Goal: Task Accomplishment & Management: Manage account settings

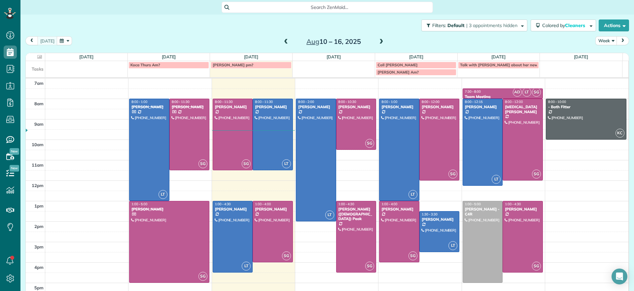
scroll to position [3, 3]
click at [463, 145] on div at bounding box center [483, 142] width 40 height 87
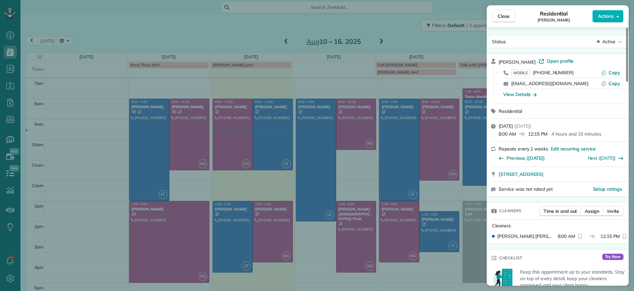
drag, startPoint x: 498, startPoint y: 175, endPoint x: 605, endPoint y: 168, distance: 107.6
click at [605, 168] on div "[STREET_ADDRESS]" at bounding box center [558, 174] width 142 height 15
click at [428, 283] on div "Close Residential [PERSON_NAME] Actions Status Active [PERSON_NAME] · Open prof…" at bounding box center [317, 145] width 634 height 291
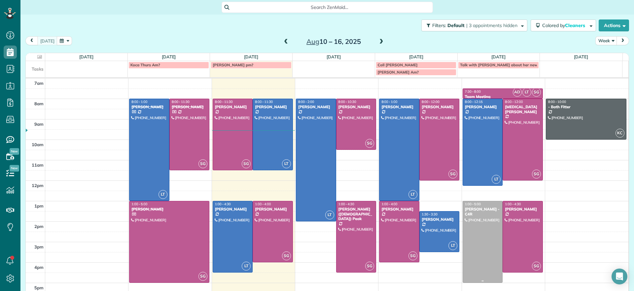
click at [465, 252] on div at bounding box center [483, 242] width 40 height 81
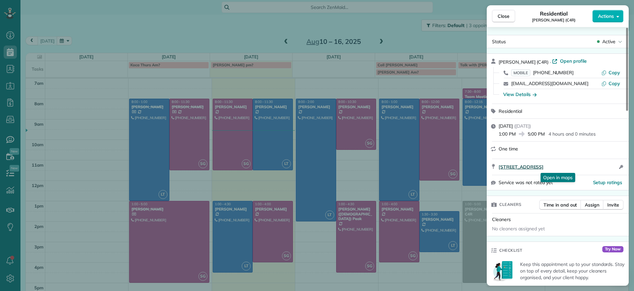
drag, startPoint x: 497, startPoint y: 169, endPoint x: 597, endPoint y: 167, distance: 100.1
click at [597, 167] on div "[STREET_ADDRESS] Open in maps Open in maps Open access information" at bounding box center [558, 167] width 142 height 16
click at [268, 55] on div "Close Residential [PERSON_NAME] (C4R) Actions Status Active [PERSON_NAME] (C4R)…" at bounding box center [317, 145] width 634 height 291
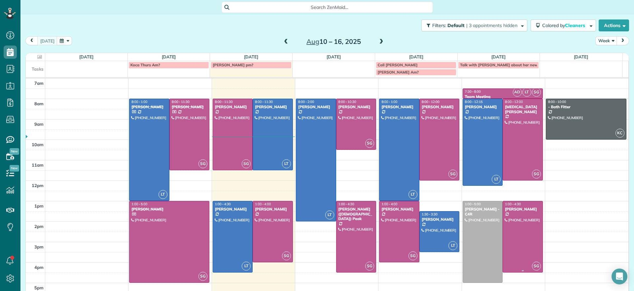
click at [509, 236] on div at bounding box center [523, 237] width 40 height 71
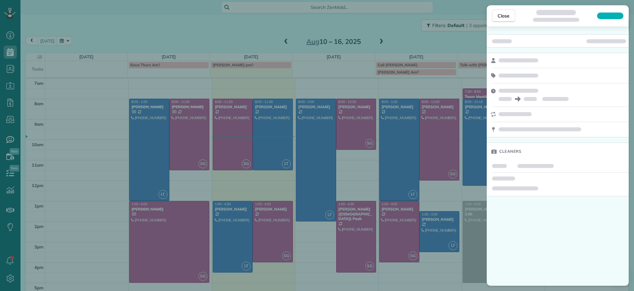
click at [475, 238] on div "Close Cleaners" at bounding box center [317, 145] width 634 height 291
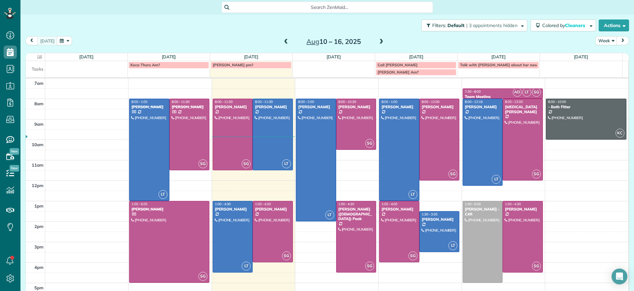
click at [473, 236] on body "Dashboard Scheduling Calendar View List View Dispatch View - Weekly scheduling …" at bounding box center [317, 145] width 634 height 291
click at [473, 248] on div at bounding box center [483, 242] width 40 height 81
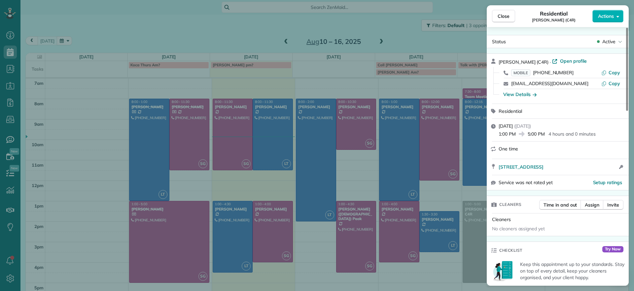
drag, startPoint x: 496, startPoint y: 169, endPoint x: 600, endPoint y: 161, distance: 105.0
click at [600, 161] on div "[STREET_ADDRESS] Open access information" at bounding box center [558, 167] width 142 height 16
click at [499, 17] on span "Close" at bounding box center [504, 16] width 12 height 7
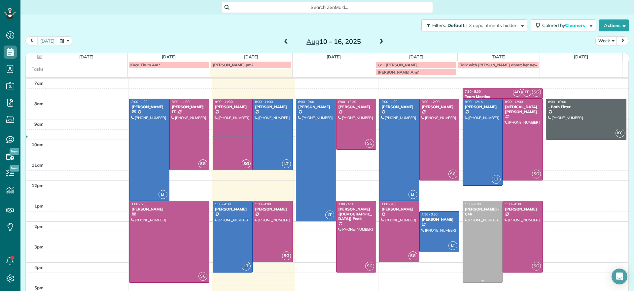
click at [479, 238] on div at bounding box center [483, 242] width 40 height 81
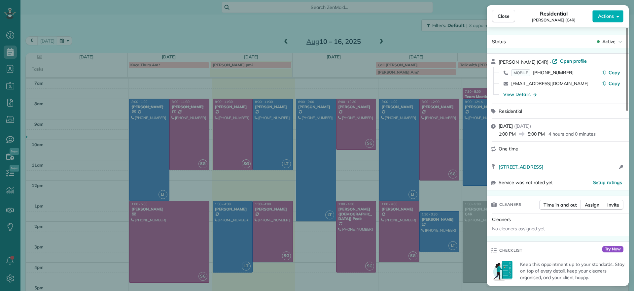
click at [210, 50] on div "Close Residential [PERSON_NAME] (C4R) Actions Status Active [PERSON_NAME] (C4R)…" at bounding box center [317, 145] width 634 height 291
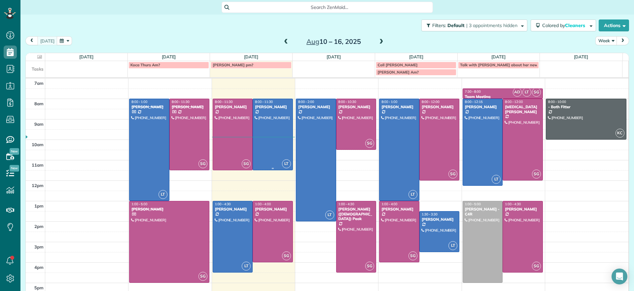
click at [269, 140] on div at bounding box center [273, 134] width 40 height 71
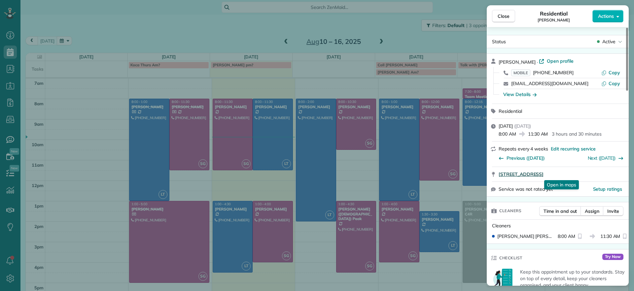
drag, startPoint x: 495, startPoint y: 175, endPoint x: 606, endPoint y: 174, distance: 111.7
click at [606, 174] on div "[STREET_ADDRESS] Open in maps Open in maps" at bounding box center [558, 174] width 142 height 15
click at [273, 35] on div "Close Residential [PERSON_NAME] Actions Status Active [PERSON_NAME] · Open prof…" at bounding box center [317, 145] width 634 height 291
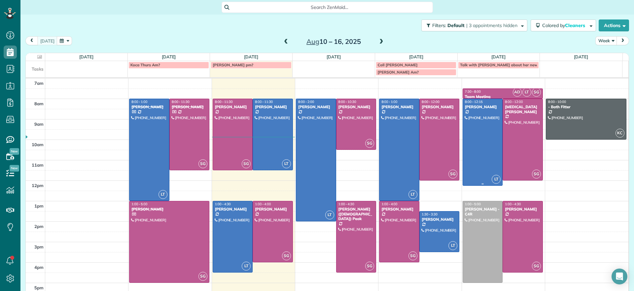
click at [476, 139] on div at bounding box center [483, 142] width 40 height 87
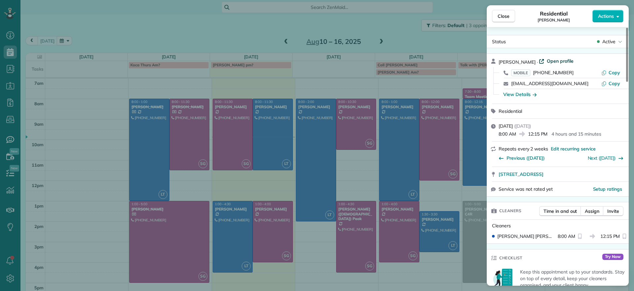
click at [554, 59] on span "Open profile" at bounding box center [560, 61] width 27 height 7
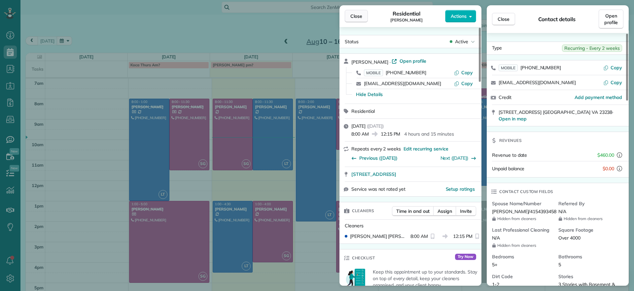
click at [359, 11] on button "Close" at bounding box center [356, 16] width 23 height 13
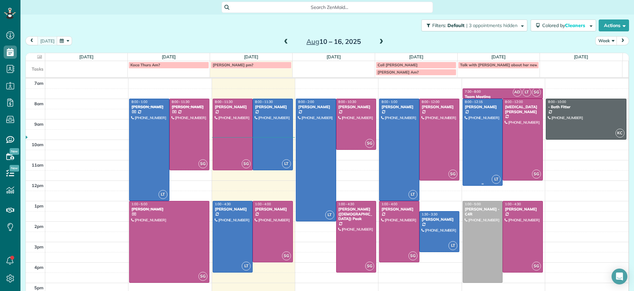
click at [480, 152] on div at bounding box center [483, 142] width 40 height 87
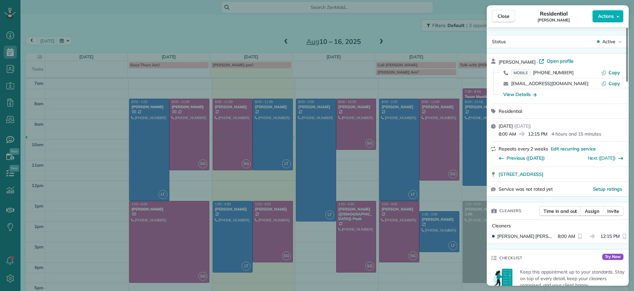
drag, startPoint x: 495, startPoint y: 176, endPoint x: 594, endPoint y: 169, distance: 99.1
click at [594, 169] on div "[STREET_ADDRESS]" at bounding box center [558, 174] width 142 height 15
click at [137, 35] on div "Close Residential [PERSON_NAME] Actions Status Active [PERSON_NAME] · Open prof…" at bounding box center [317, 145] width 634 height 291
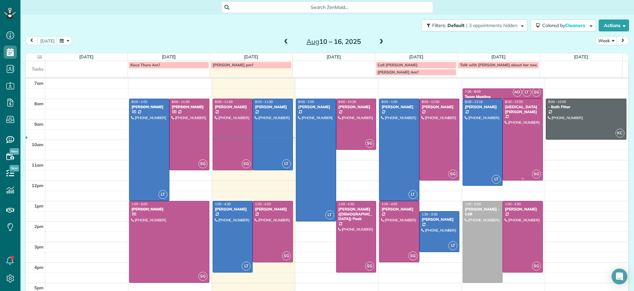
scroll to position [10, 0]
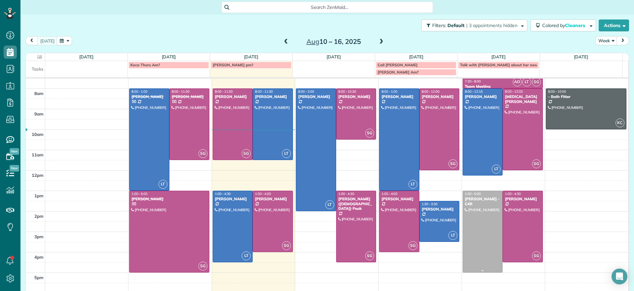
click at [473, 229] on div at bounding box center [483, 231] width 40 height 81
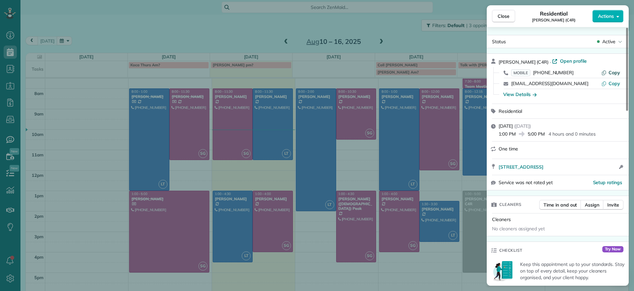
click at [614, 70] on span "Copy" at bounding box center [615, 73] width 12 height 6
click at [467, 219] on div "Close Residential [PERSON_NAME] (C4R) Actions Status Active [PERSON_NAME] (C4R)…" at bounding box center [317, 145] width 634 height 291
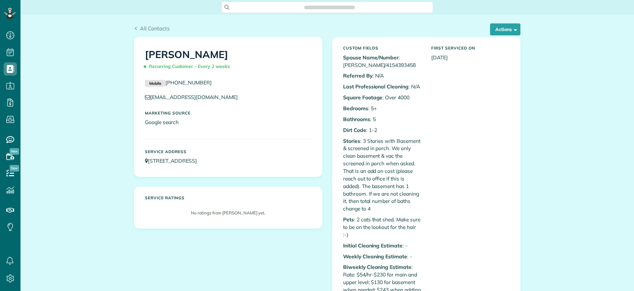
scroll to position [3, 3]
click at [486, 35] on div "All Contacts Actions Edit Add Appointment Recent Activity Send Email Show Past …" at bounding box center [327, 30] width 387 height 13
click at [490, 33] on button "Actions" at bounding box center [505, 29] width 30 height 12
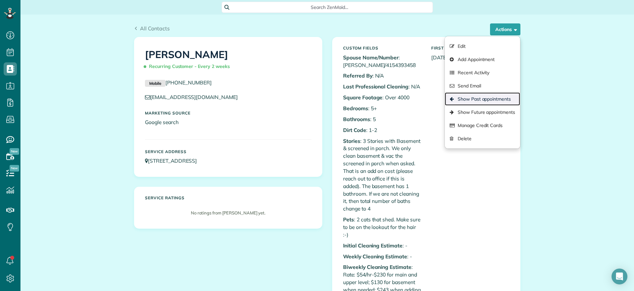
click at [488, 104] on link "Show Past appointments" at bounding box center [482, 98] width 75 height 13
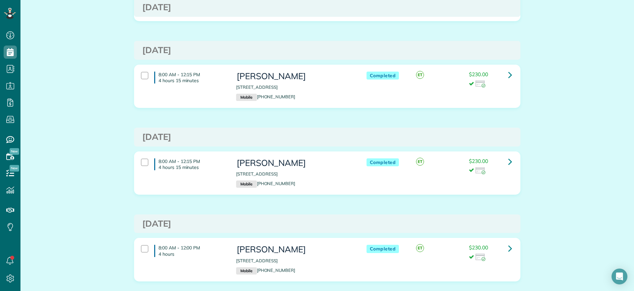
scroll to position [537, 0]
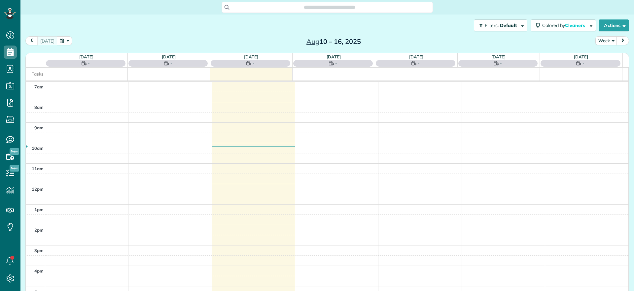
scroll to position [3, 3]
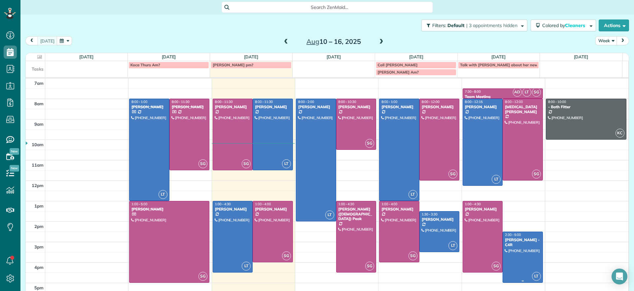
click at [511, 249] on div at bounding box center [523, 257] width 40 height 51
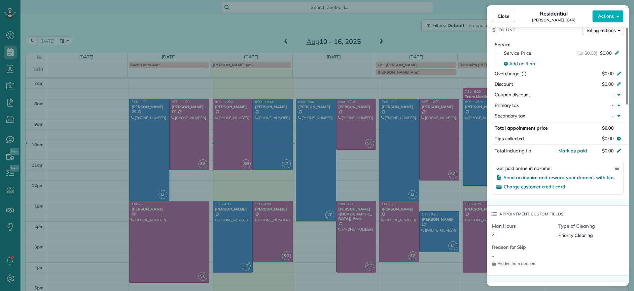
scroll to position [457, 0]
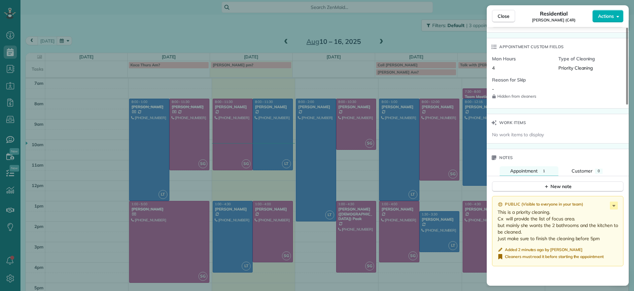
click at [618, 204] on div "Public ( Visible to everyone in your team )" at bounding box center [559, 205] width 122 height 6
click at [614, 207] on icon at bounding box center [614, 206] width 8 height 8
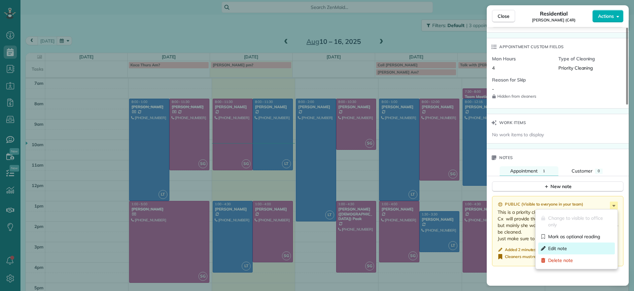
click at [554, 249] on span "Edit note" at bounding box center [557, 248] width 19 height 7
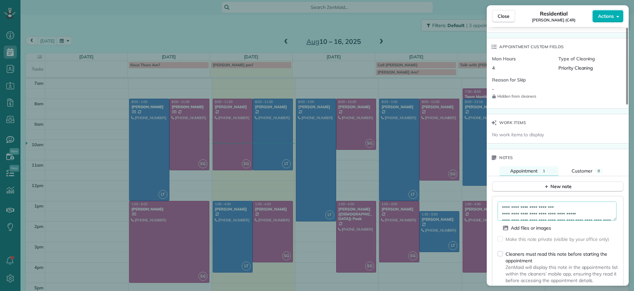
click at [520, 207] on textarea "**********" at bounding box center [557, 211] width 119 height 19
paste textarea "**********"
drag, startPoint x: 528, startPoint y: 208, endPoint x: 525, endPoint y: 208, distance: 3.3
click at [527, 208] on textarea "**********" at bounding box center [557, 211] width 119 height 19
click at [532, 207] on textarea "**********" at bounding box center [557, 211] width 119 height 19
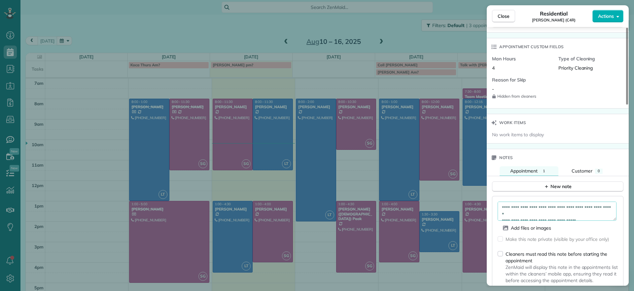
click at [590, 207] on textarea "**********" at bounding box center [557, 211] width 119 height 19
click at [554, 219] on textarea "**********" at bounding box center [557, 211] width 119 height 19
click at [544, 216] on textarea "**********" at bounding box center [557, 211] width 119 height 19
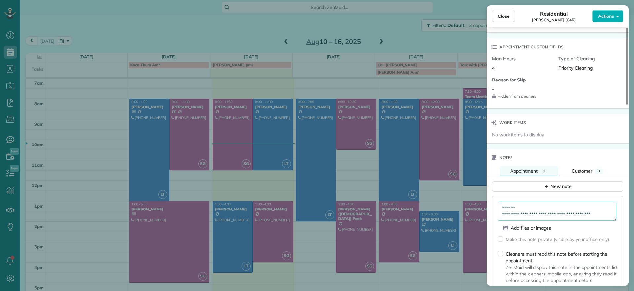
click at [551, 213] on textarea "**********" at bounding box center [557, 211] width 119 height 19
click at [603, 214] on textarea "**********" at bounding box center [557, 211] width 119 height 19
click at [578, 215] on textarea "**********" at bounding box center [557, 211] width 119 height 19
drag, startPoint x: 607, startPoint y: 212, endPoint x: 499, endPoint y: 218, distance: 107.8
click at [499, 218] on textarea "**********" at bounding box center [557, 211] width 119 height 19
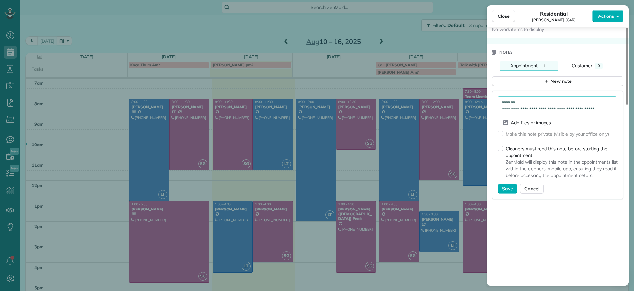
scroll to position [607, 0]
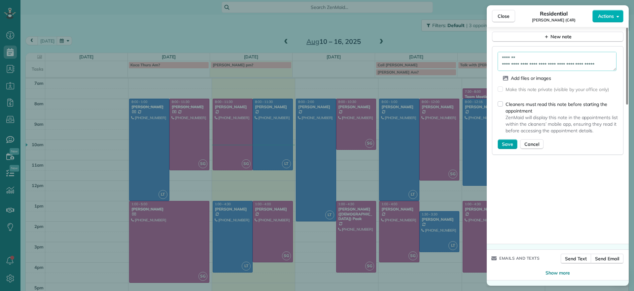
type textarea "**********"
click at [514, 143] on button "Save" at bounding box center [508, 144] width 20 height 10
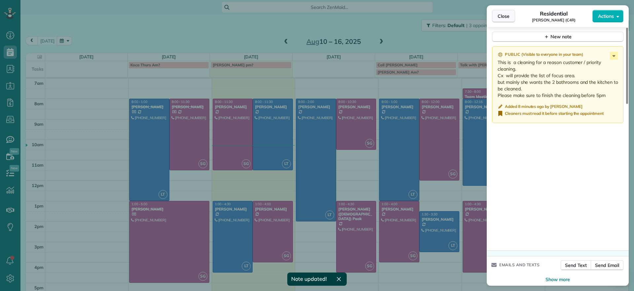
click at [509, 15] on span "Close" at bounding box center [504, 16] width 12 height 7
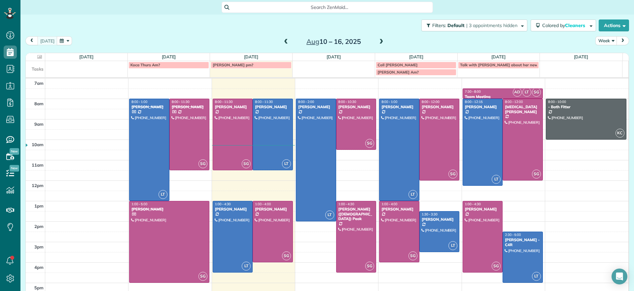
click at [378, 43] on span at bounding box center [381, 42] width 7 height 6
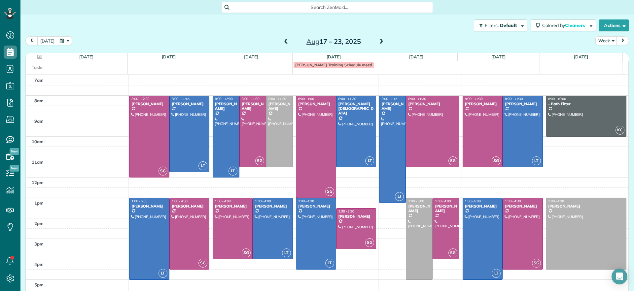
click at [378, 43] on span at bounding box center [381, 42] width 7 height 6
